Goal: Transaction & Acquisition: Purchase product/service

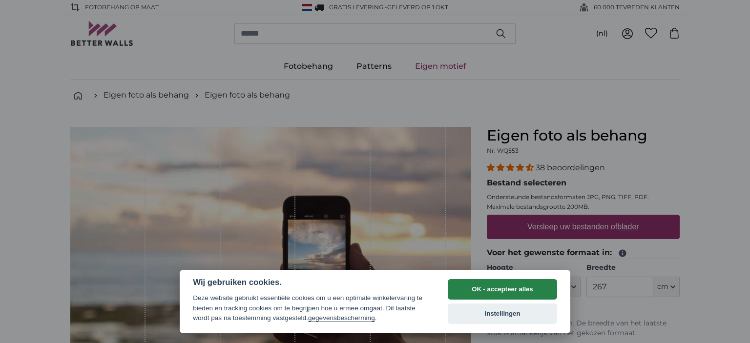
click at [494, 291] on button "OK - accepteer alles" at bounding box center [502, 289] width 109 height 21
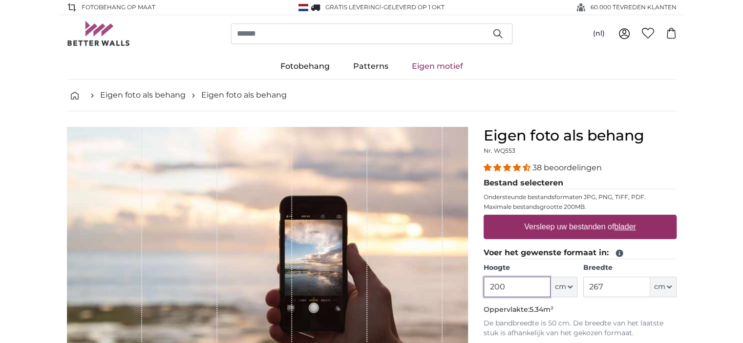
click at [494, 291] on input "200" at bounding box center [517, 287] width 67 height 21
click at [516, 292] on input "200" at bounding box center [517, 287] width 67 height 21
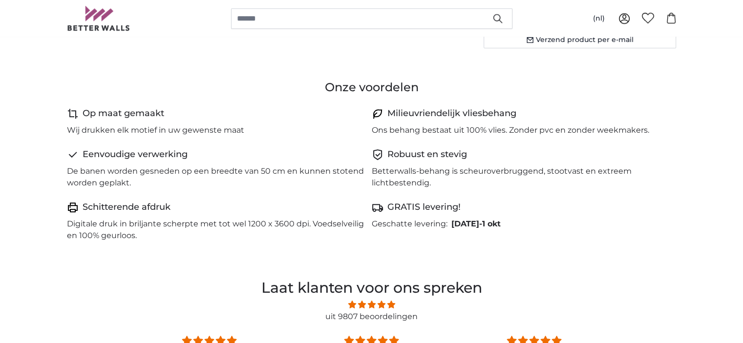
scroll to position [281, 0]
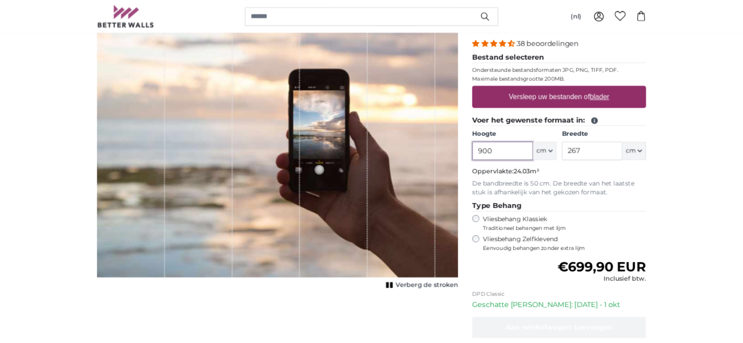
scroll to position [119, 0]
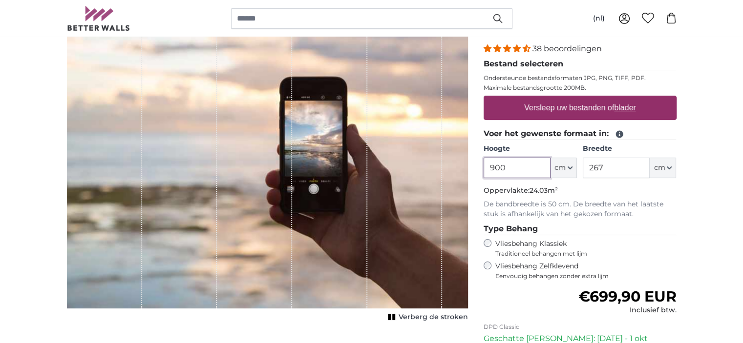
type input "900"
click at [601, 165] on input "267" at bounding box center [616, 168] width 67 height 21
type input "300"
